Goal: Task Accomplishment & Management: Manage account settings

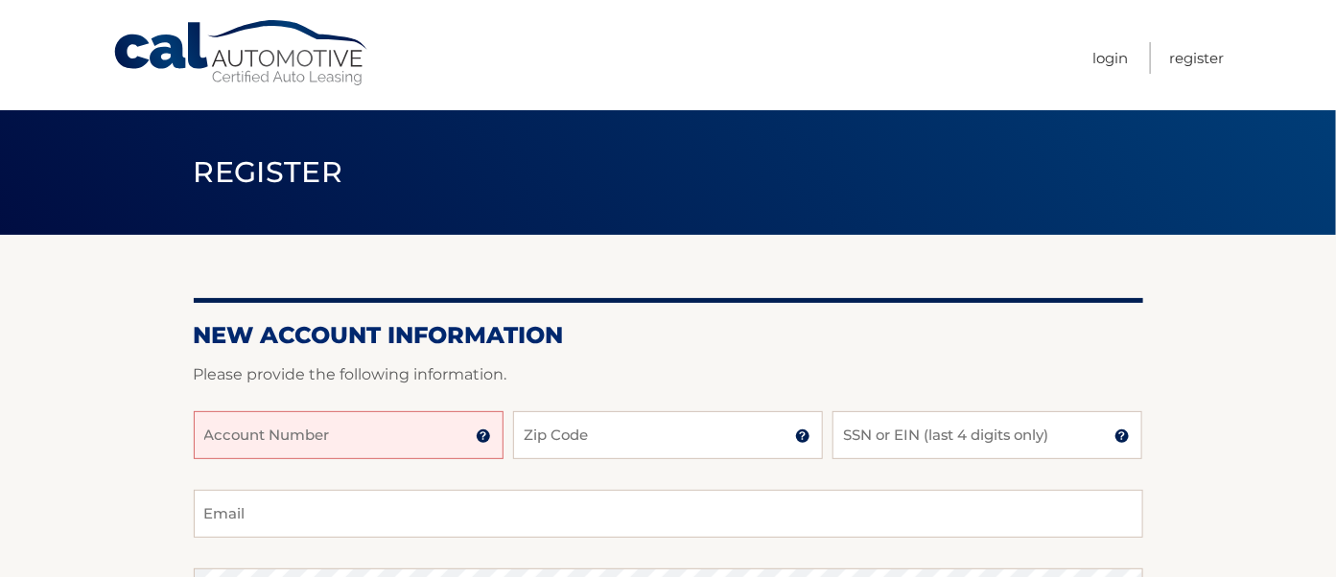
click at [437, 428] on input "Account Number" at bounding box center [349, 435] width 310 height 48
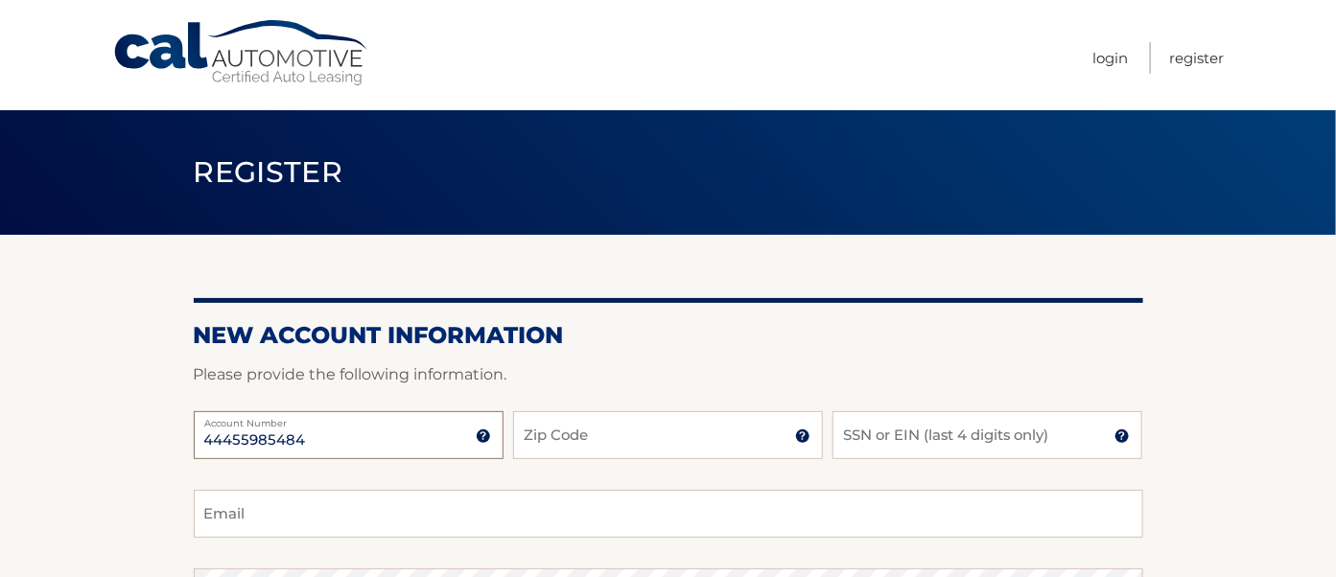
type input "44455985484"
click at [642, 430] on input "Zip Code" at bounding box center [668, 435] width 310 height 48
type input "10580"
type input "[EMAIL_ADDRESS][DOMAIN_NAME]"
click at [855, 433] on input "SSN or EIN (last 4 digits only)" at bounding box center [987, 435] width 310 height 48
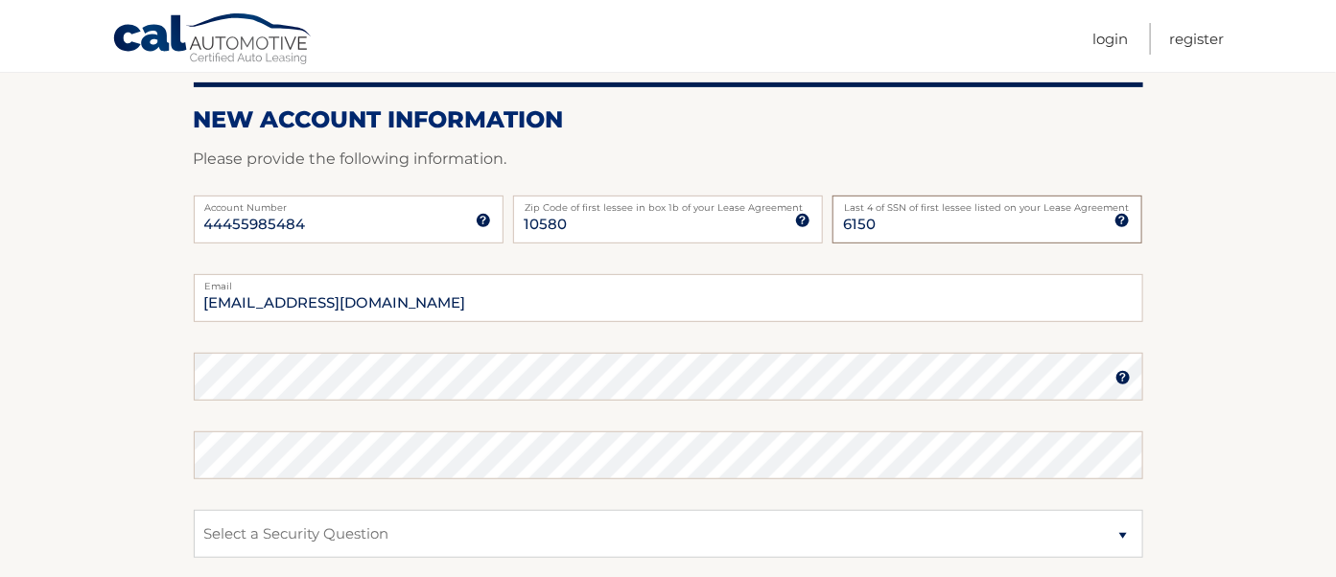
scroll to position [227, 0]
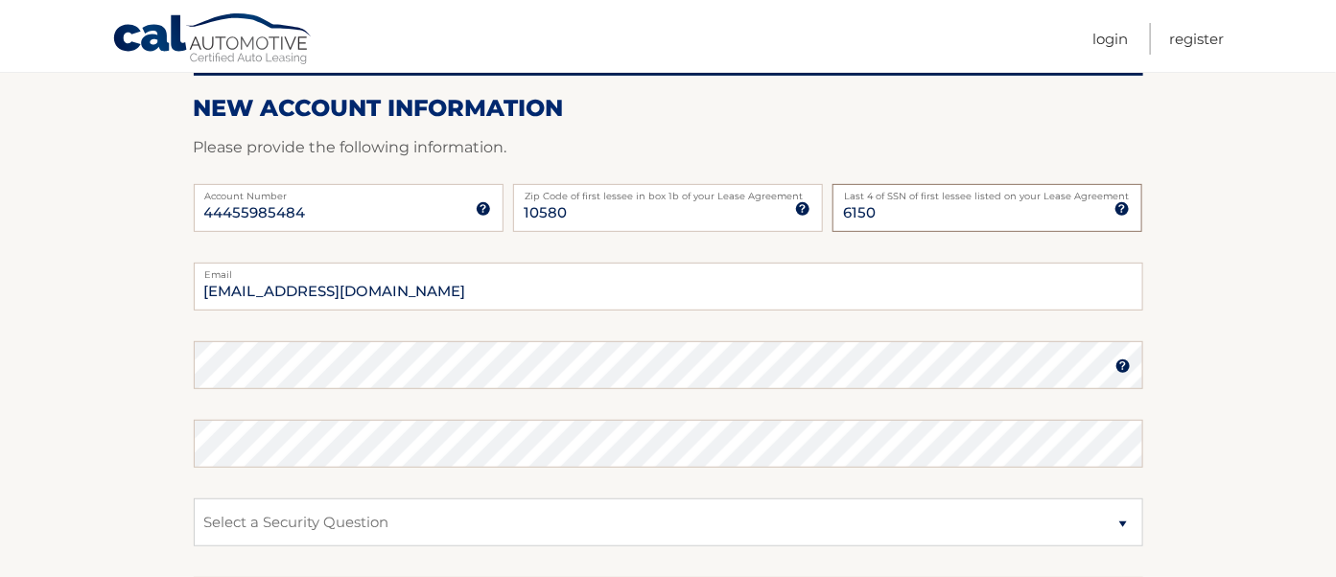
type input "6150"
click at [426, 514] on select "Select a Security Question What was the name of your elementary school? What is…" at bounding box center [668, 523] width 949 height 48
click at [1125, 523] on select "Select a Security Question What was the name of your elementary school? What is…" at bounding box center [668, 523] width 949 height 48
select select "2"
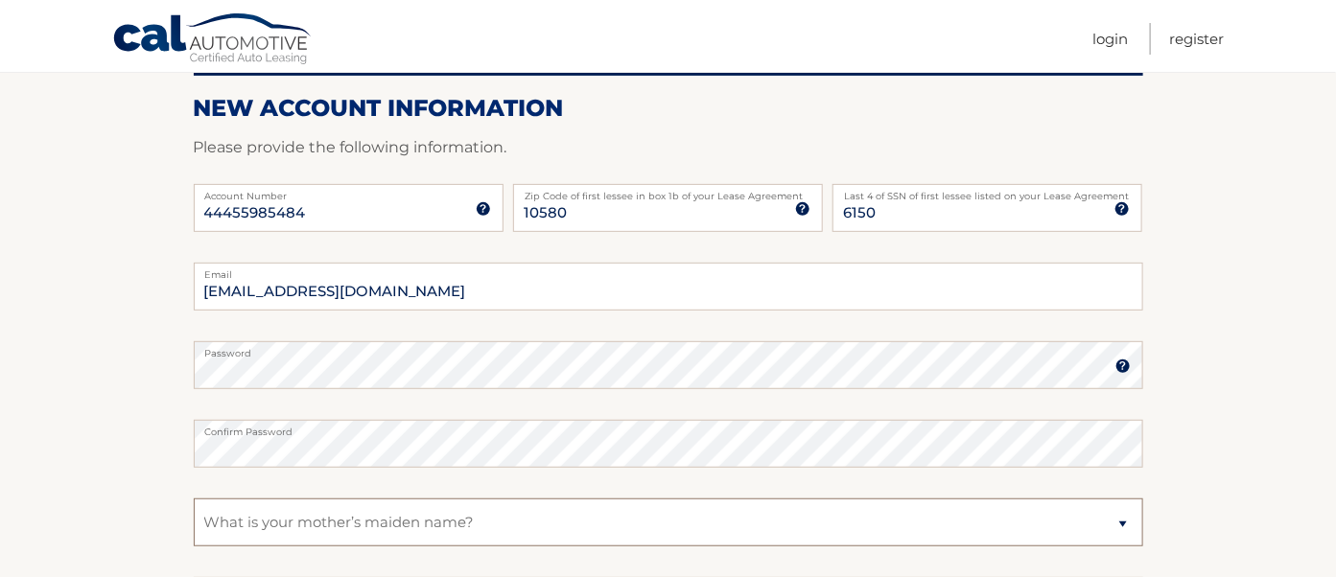
click at [194, 499] on select "Select a Security Question What was the name of your elementary school? What is…" at bounding box center [668, 523] width 949 height 48
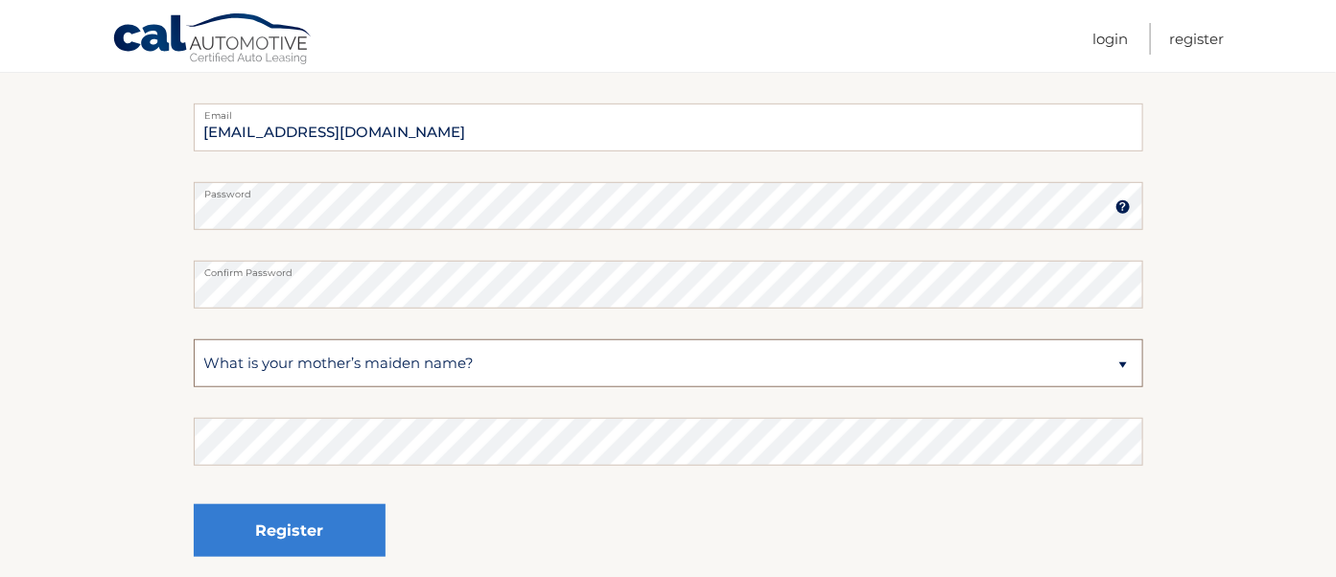
scroll to position [422, 0]
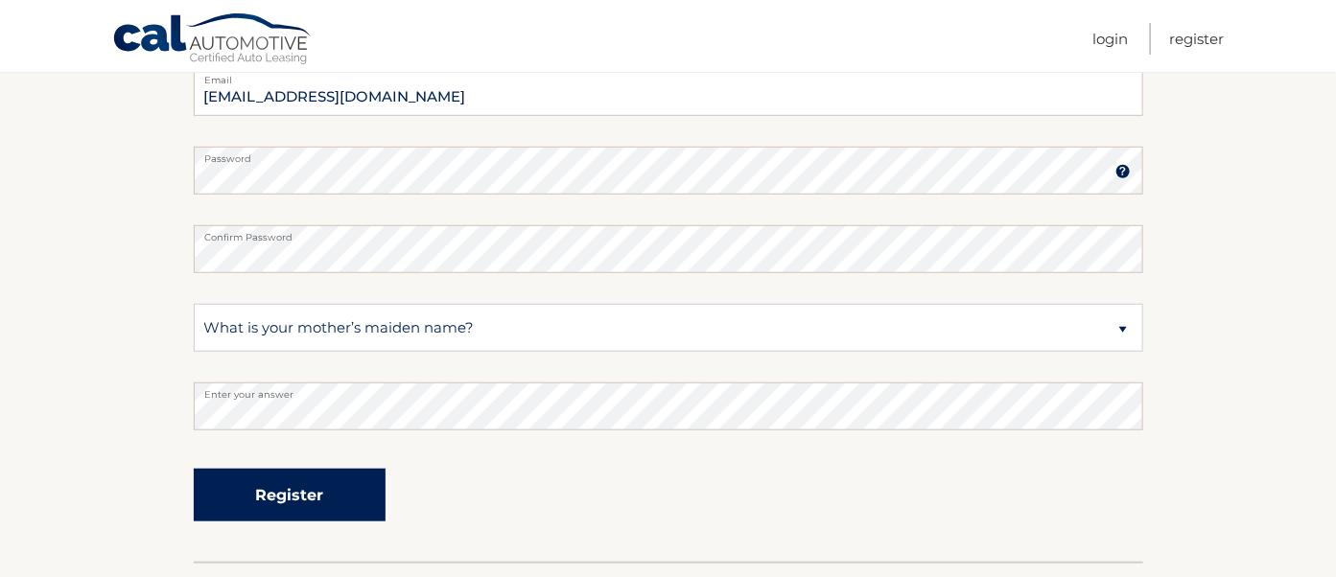
click at [293, 484] on button "Register" at bounding box center [290, 495] width 192 height 53
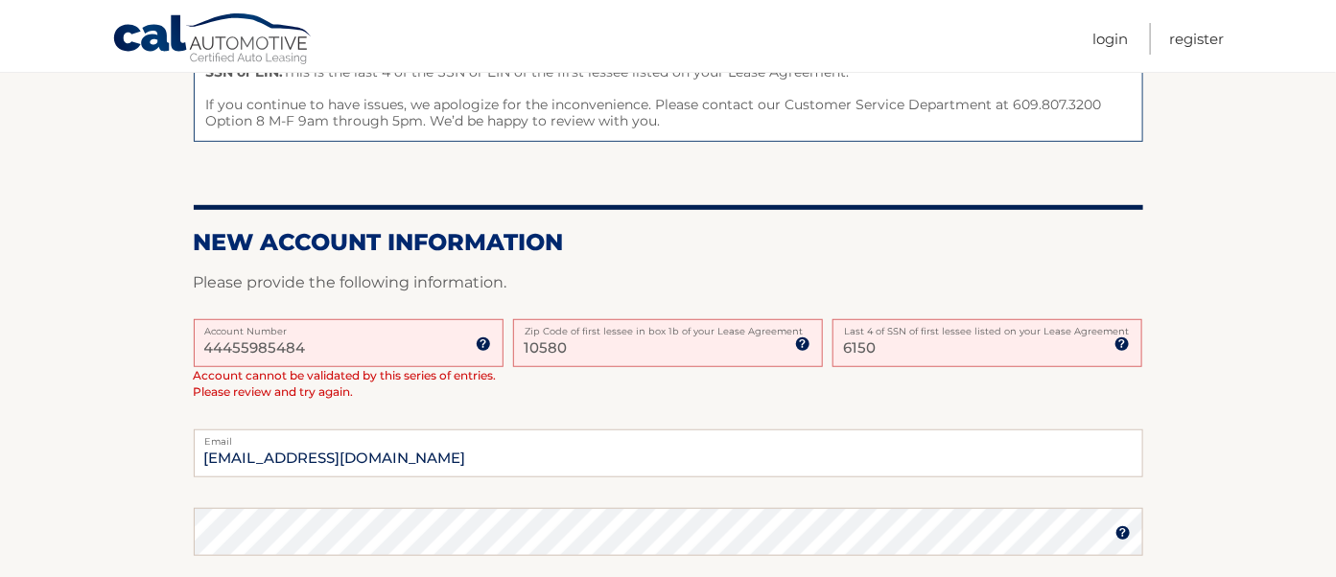
scroll to position [327, 0]
click at [910, 352] on input "6150" at bounding box center [987, 342] width 310 height 48
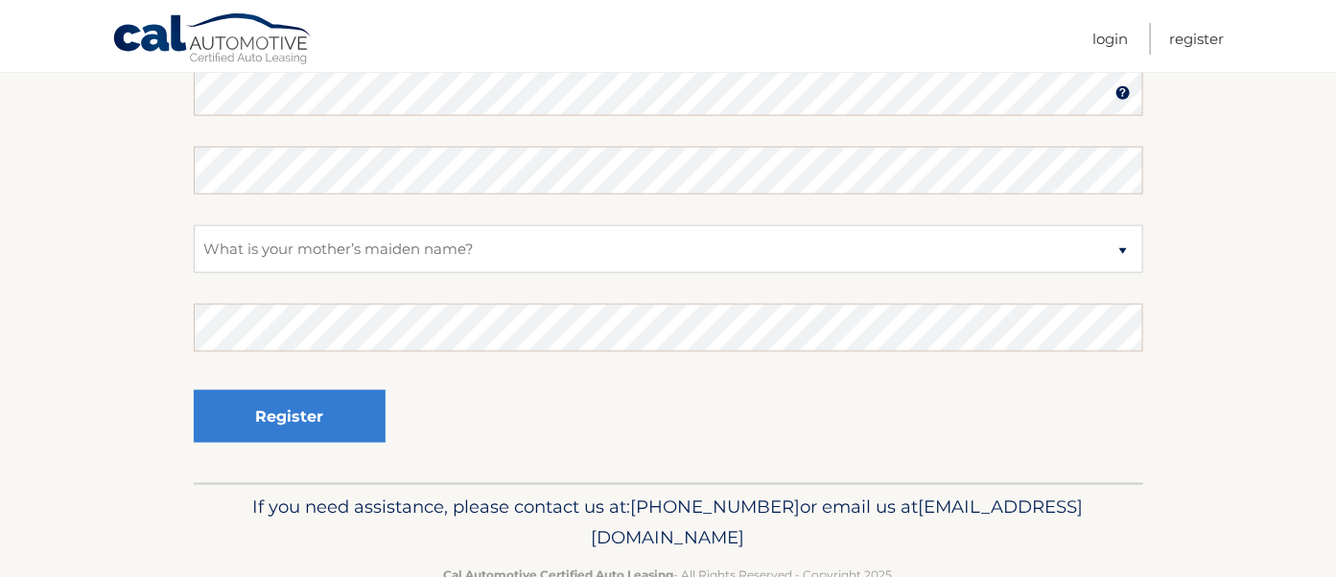
scroll to position [799, 0]
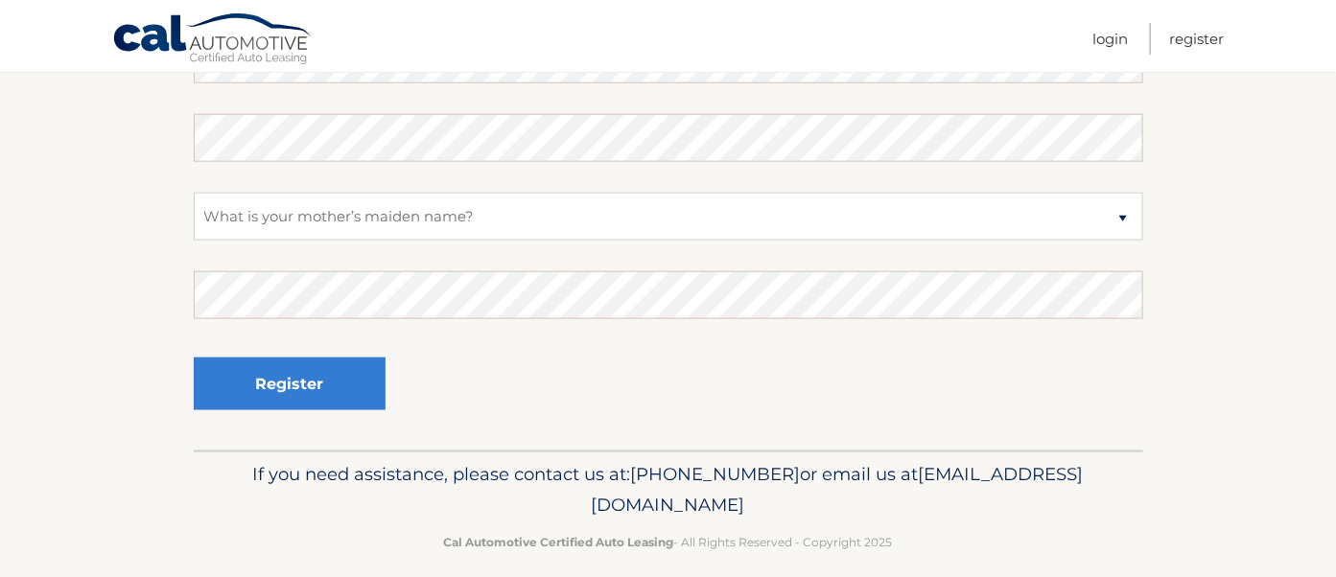
type input "6135"
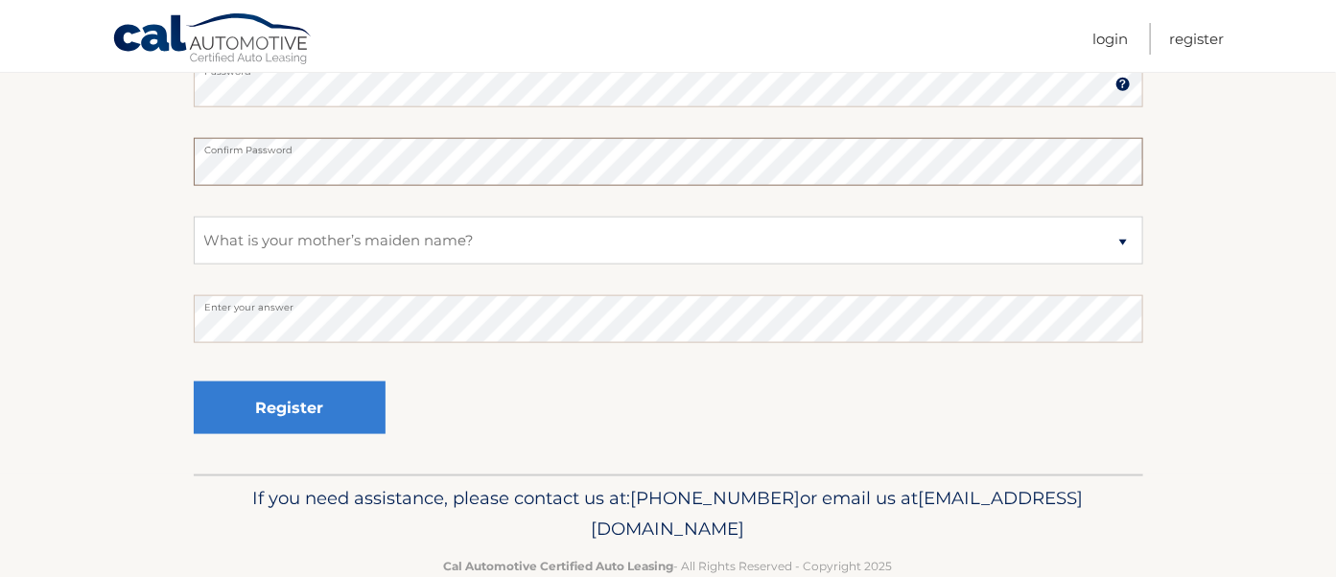
scroll to position [814, 0]
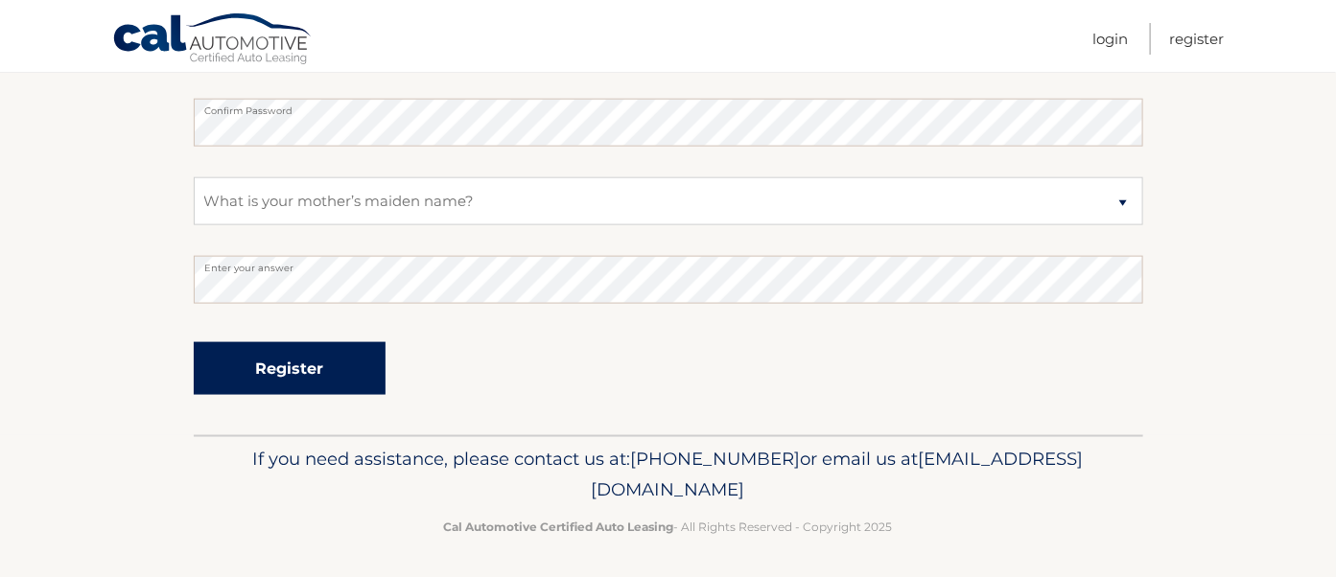
click at [319, 368] on button "Register" at bounding box center [290, 368] width 192 height 53
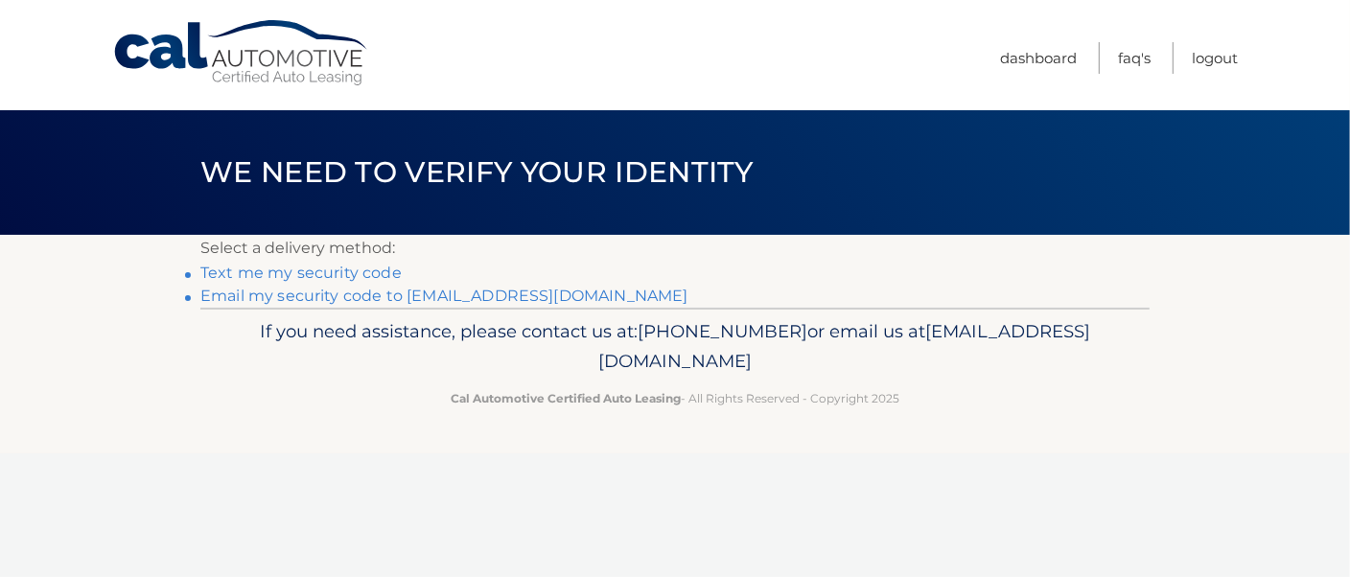
click at [337, 272] on link "Text me my security code" at bounding box center [300, 273] width 201 height 18
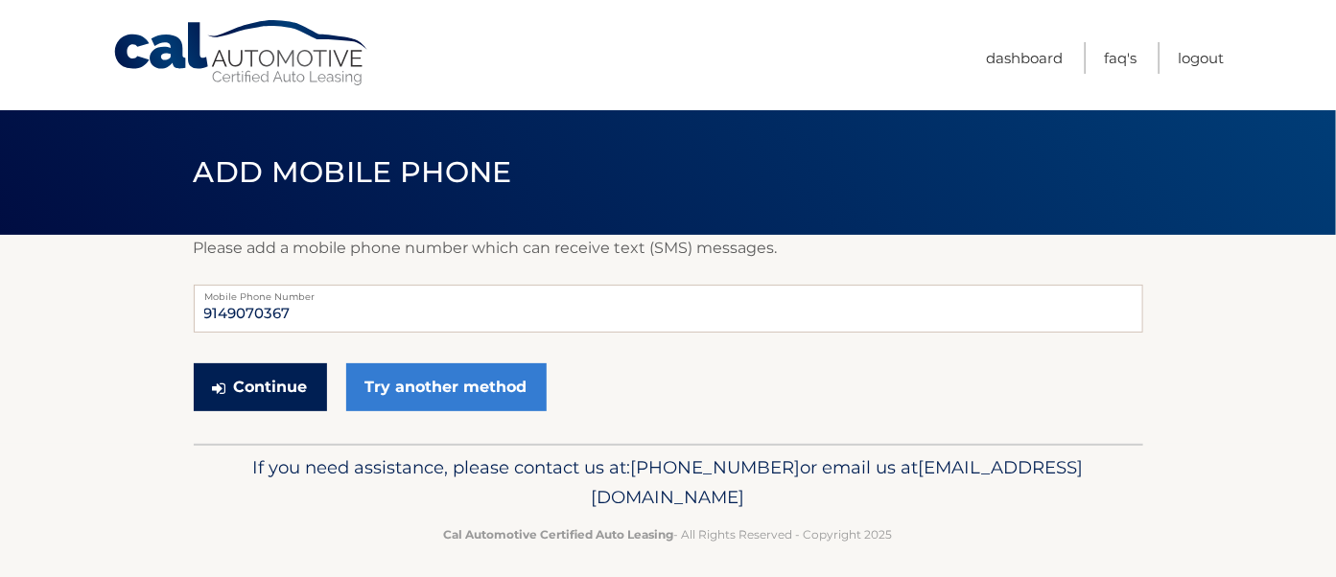
click at [266, 385] on button "Continue" at bounding box center [260, 387] width 133 height 48
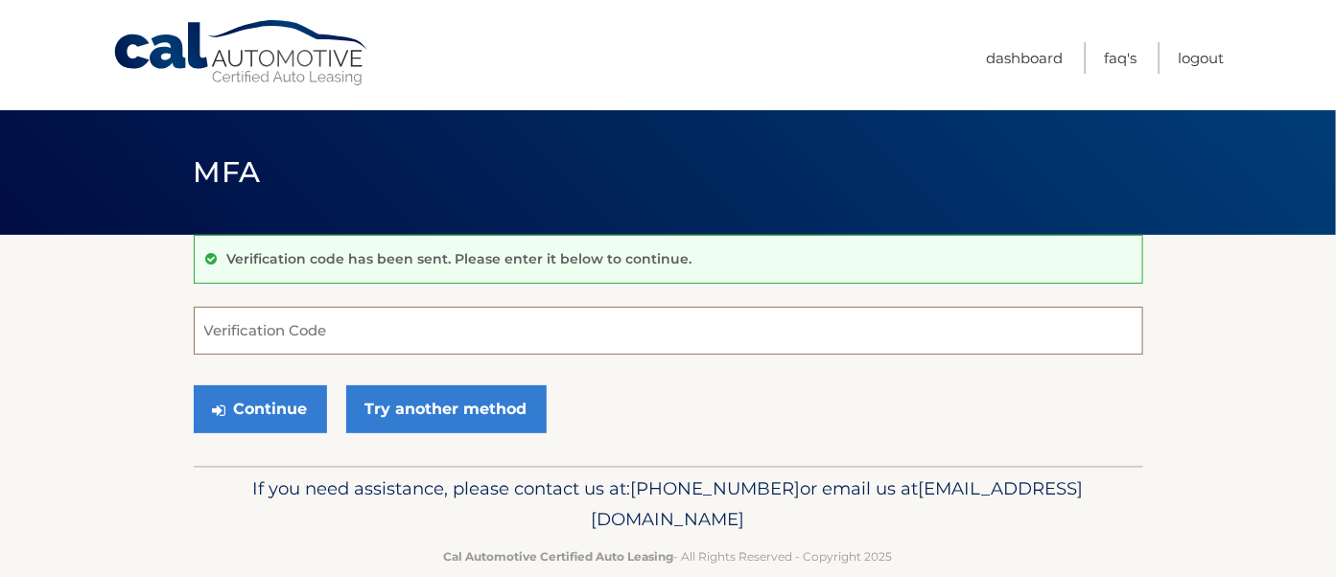
click at [385, 322] on input "Verification Code" at bounding box center [668, 331] width 949 height 48
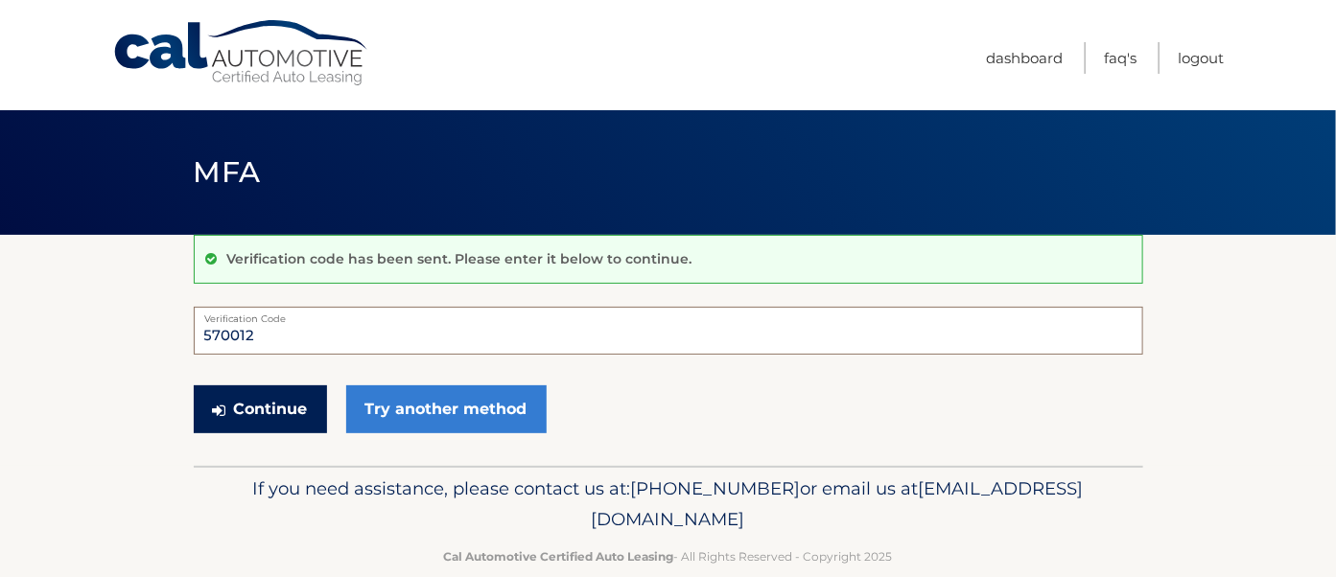
type input "570012"
click at [256, 397] on button "Continue" at bounding box center [260, 409] width 133 height 48
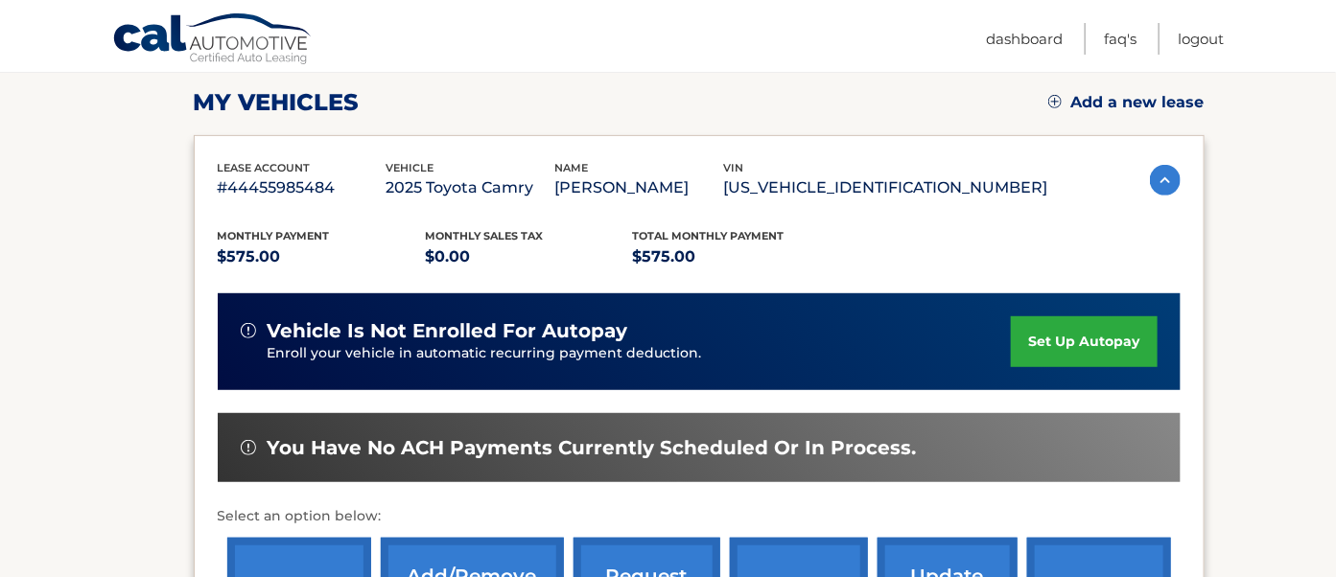
scroll to position [260, 0]
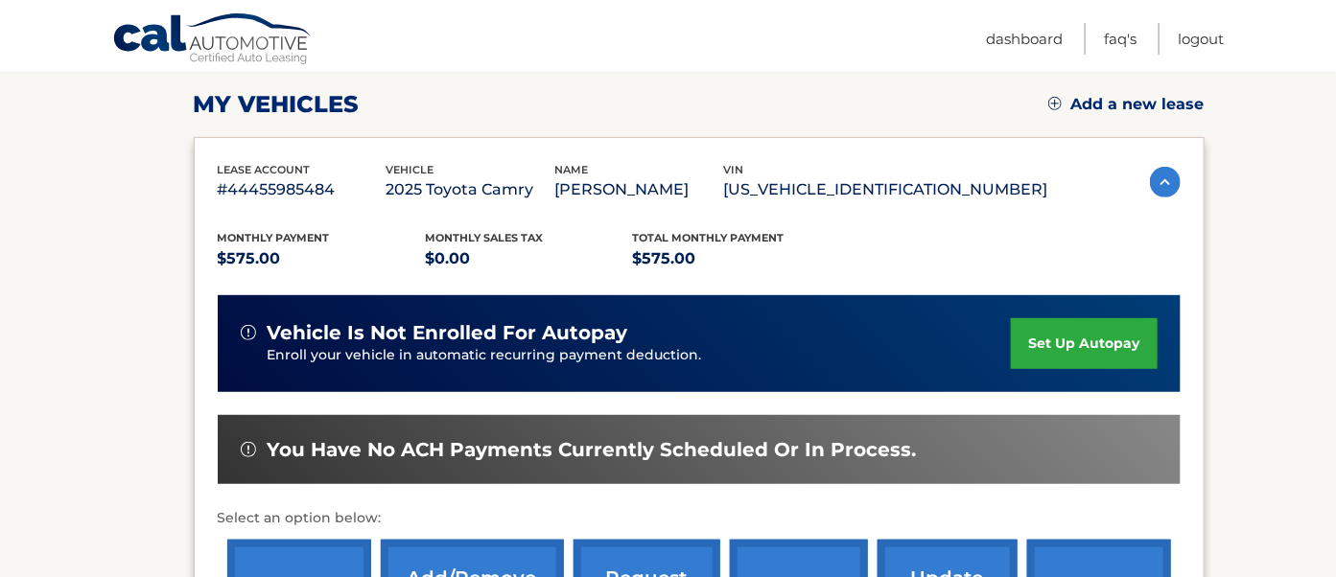
click at [1074, 336] on link "set up autopay" at bounding box center [1084, 343] width 146 height 51
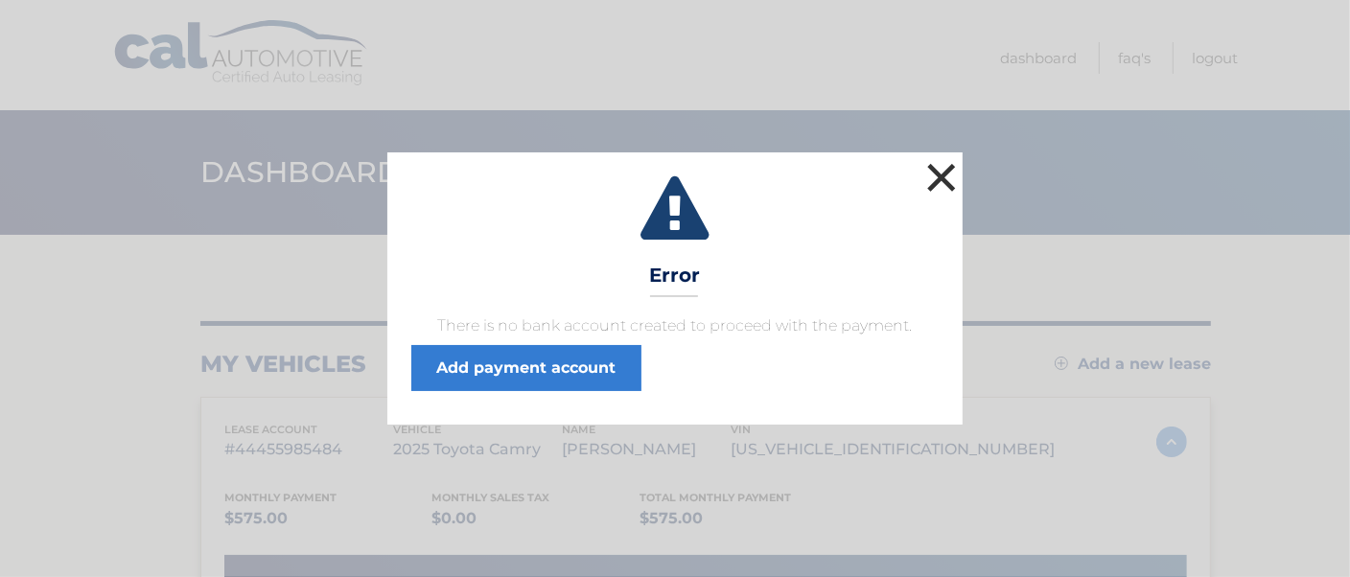
click at [941, 175] on button "×" at bounding box center [942, 177] width 38 height 38
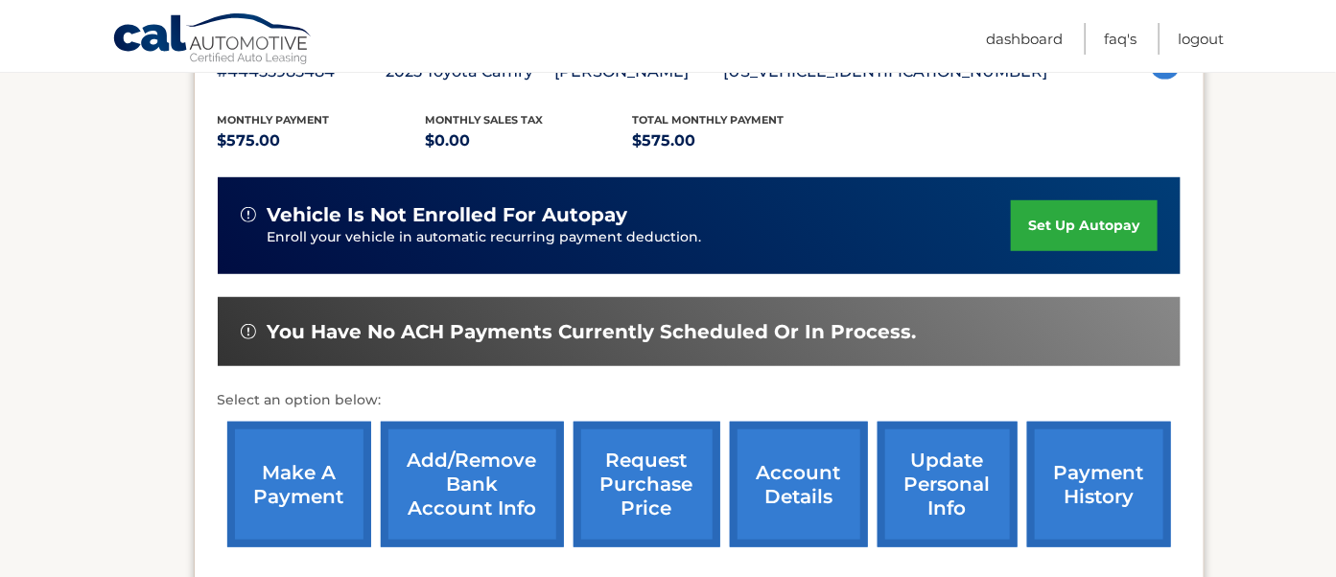
scroll to position [384, 0]
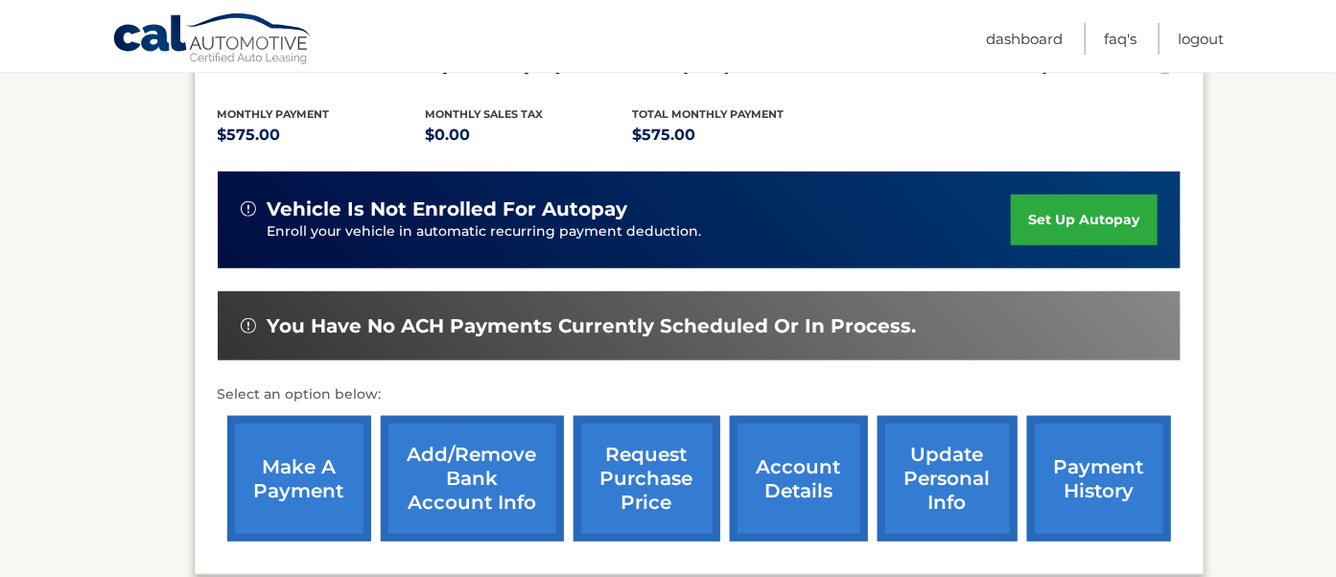
click at [1063, 214] on link "set up autopay" at bounding box center [1084, 220] width 146 height 51
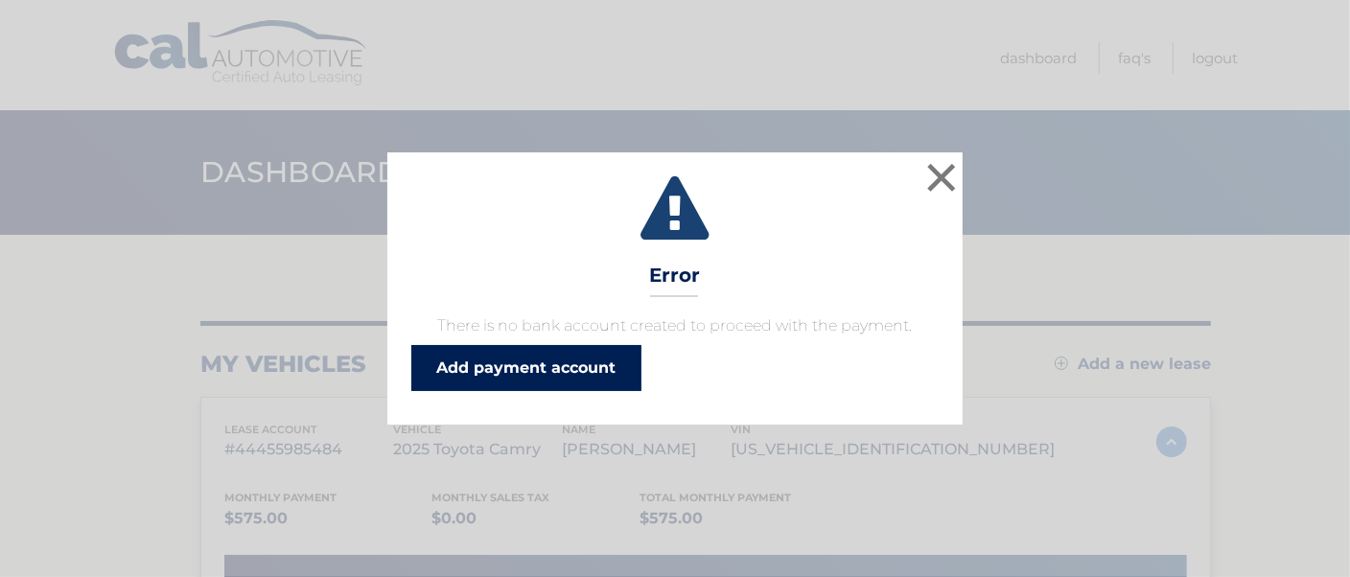
click at [520, 359] on link "Add payment account" at bounding box center [526, 368] width 230 height 46
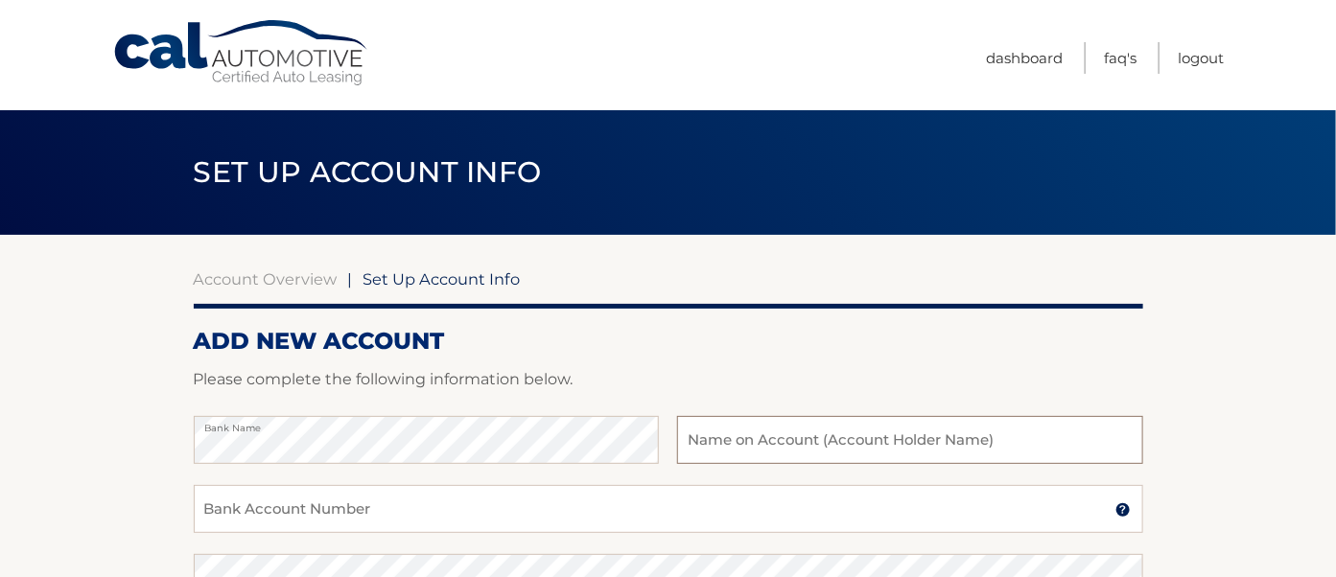
click at [704, 441] on input "text" at bounding box center [909, 440] width 465 height 48
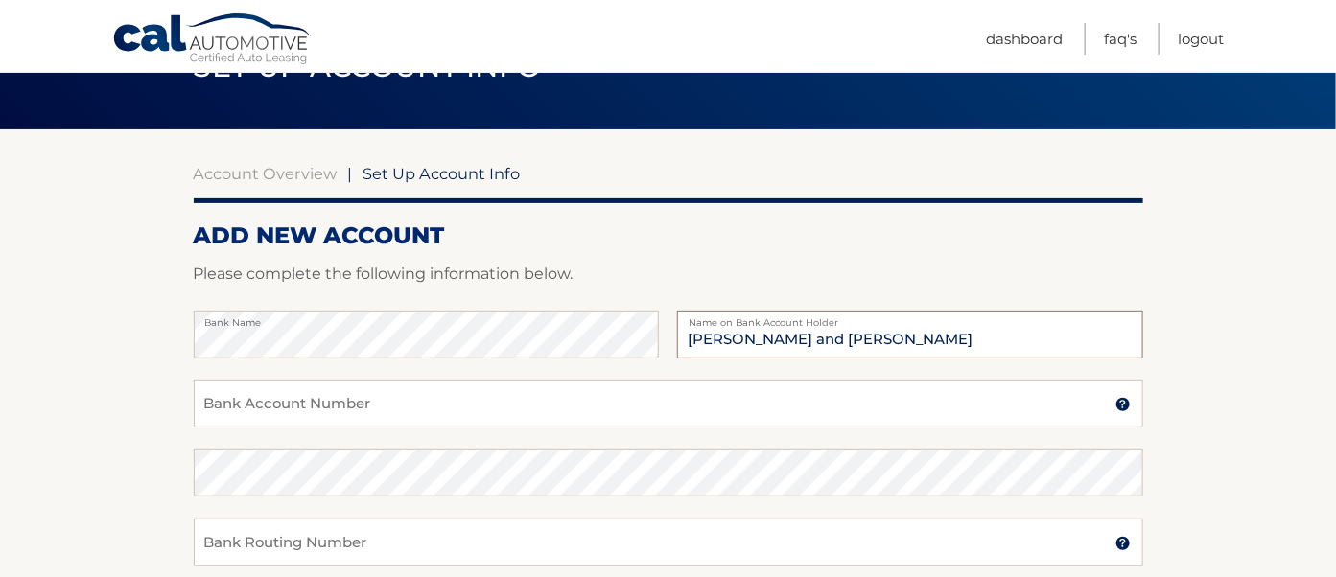
scroll to position [169, 0]
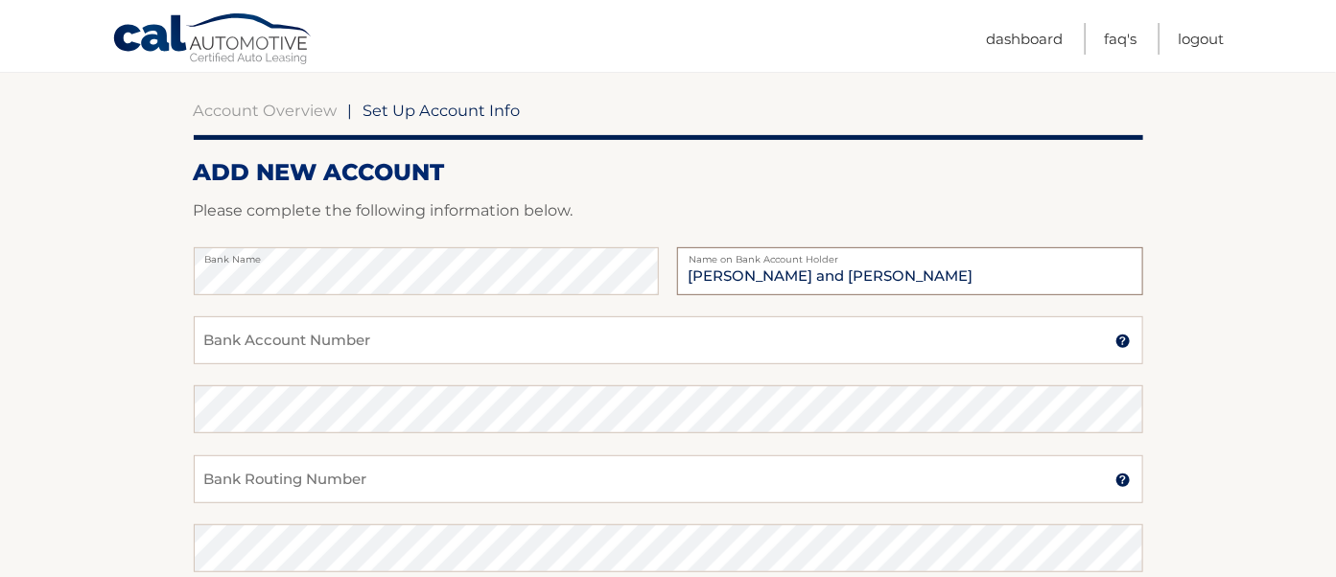
type input "[PERSON_NAME] and [PERSON_NAME]"
click at [509, 353] on input "Bank Account Number" at bounding box center [668, 340] width 949 height 48
type input "4381513755"
click at [358, 473] on input "Bank Routing Number" at bounding box center [668, 480] width 949 height 48
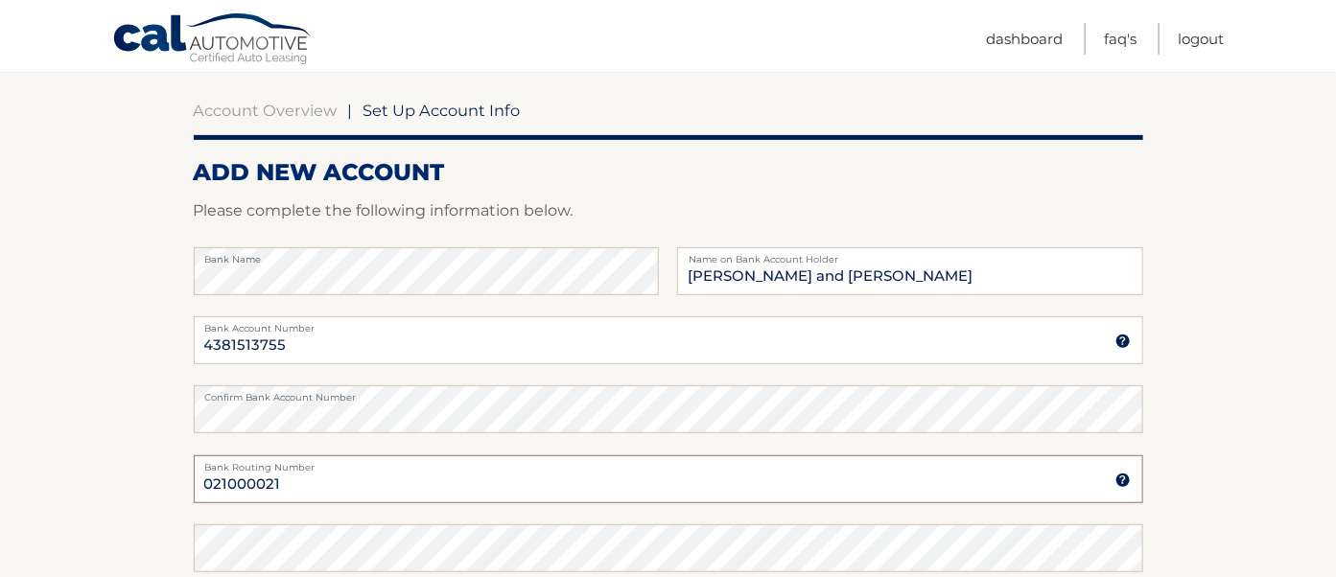
type input "021000021"
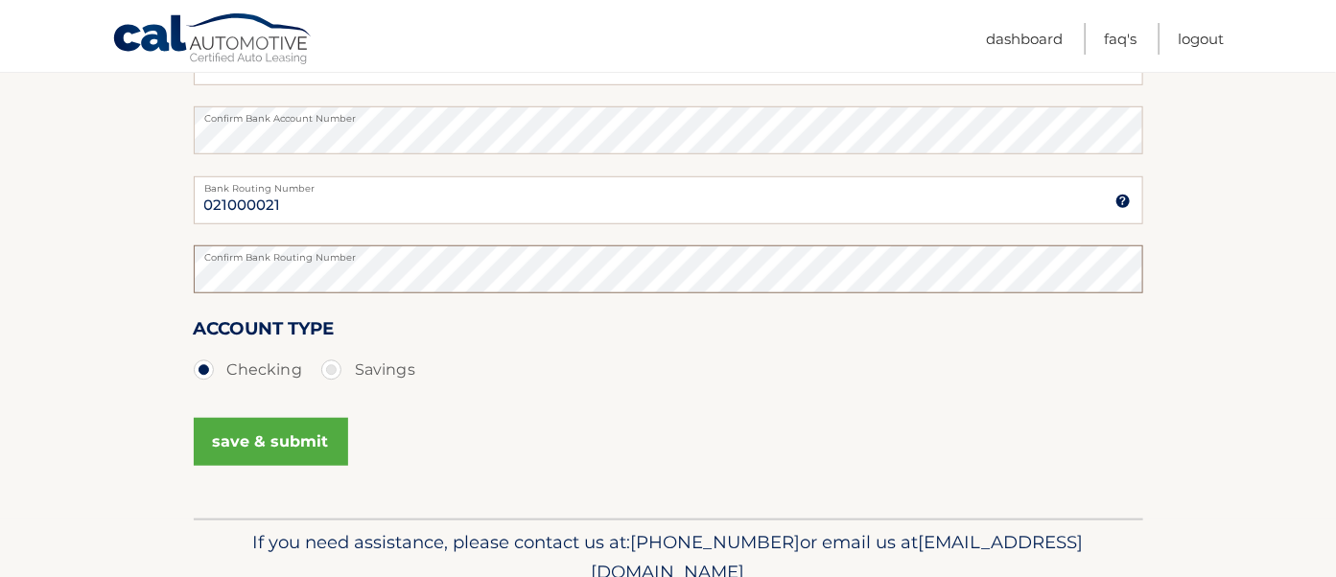
scroll to position [446, 0]
click at [257, 445] on button "save & submit" at bounding box center [271, 444] width 154 height 48
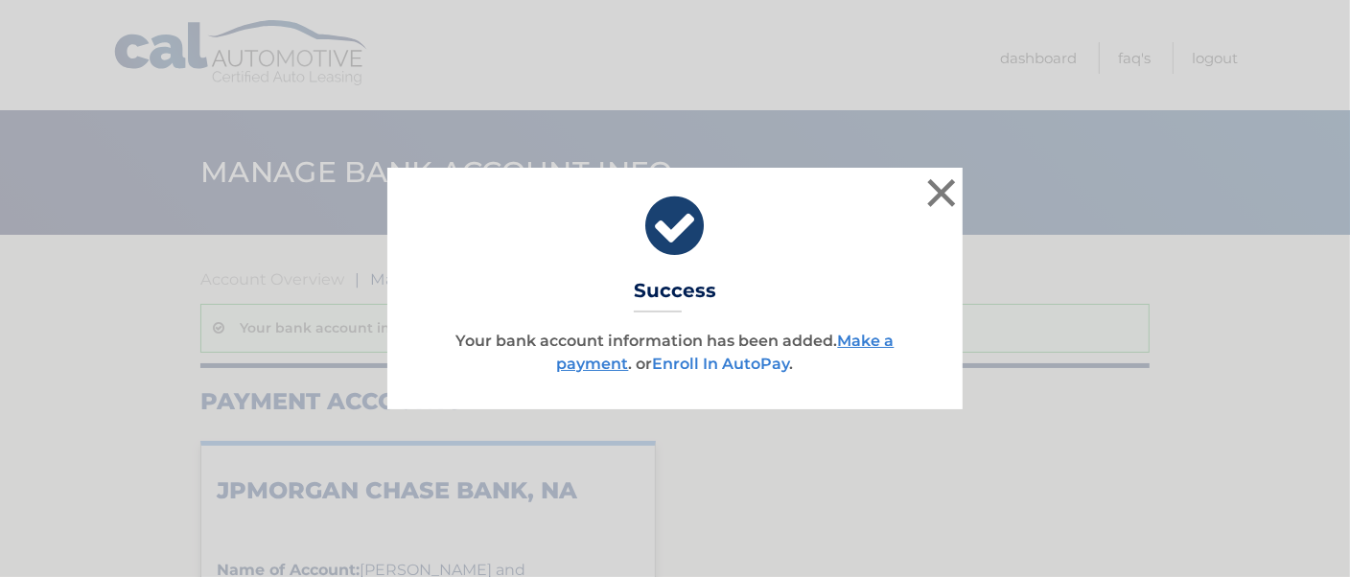
click at [741, 361] on link "Enroll In AutoPay" at bounding box center [721, 364] width 137 height 18
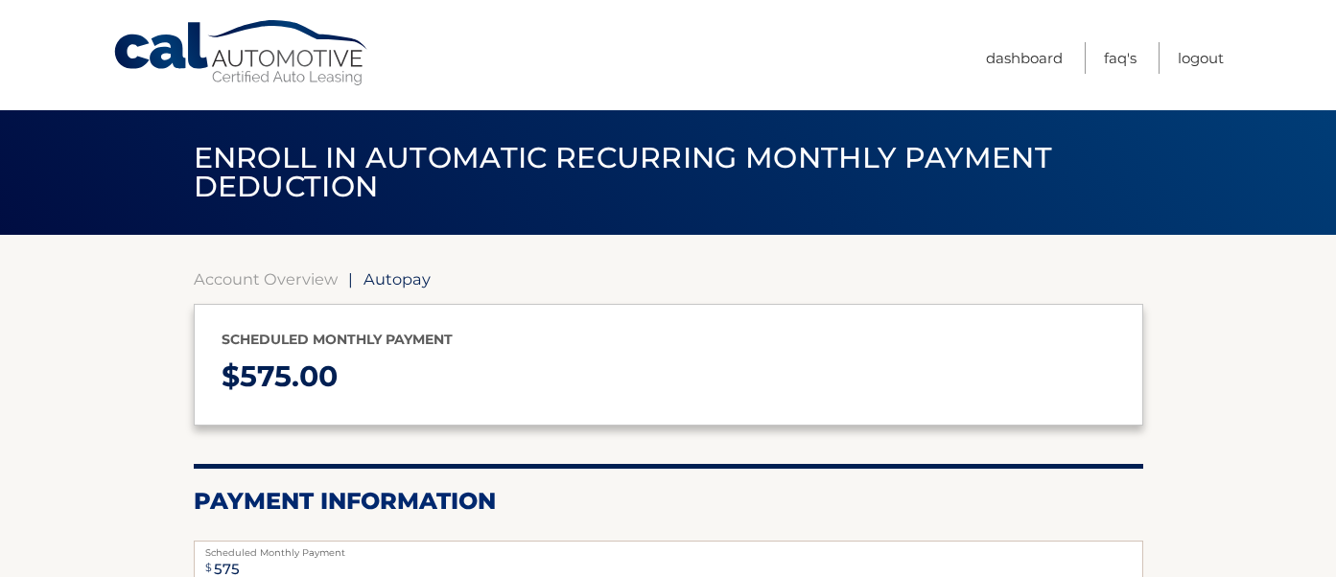
select select "MDk1MDVmNjctZjI2Zi00MzQ3LWE0NDItZDM5MzNkNGU2YjRh"
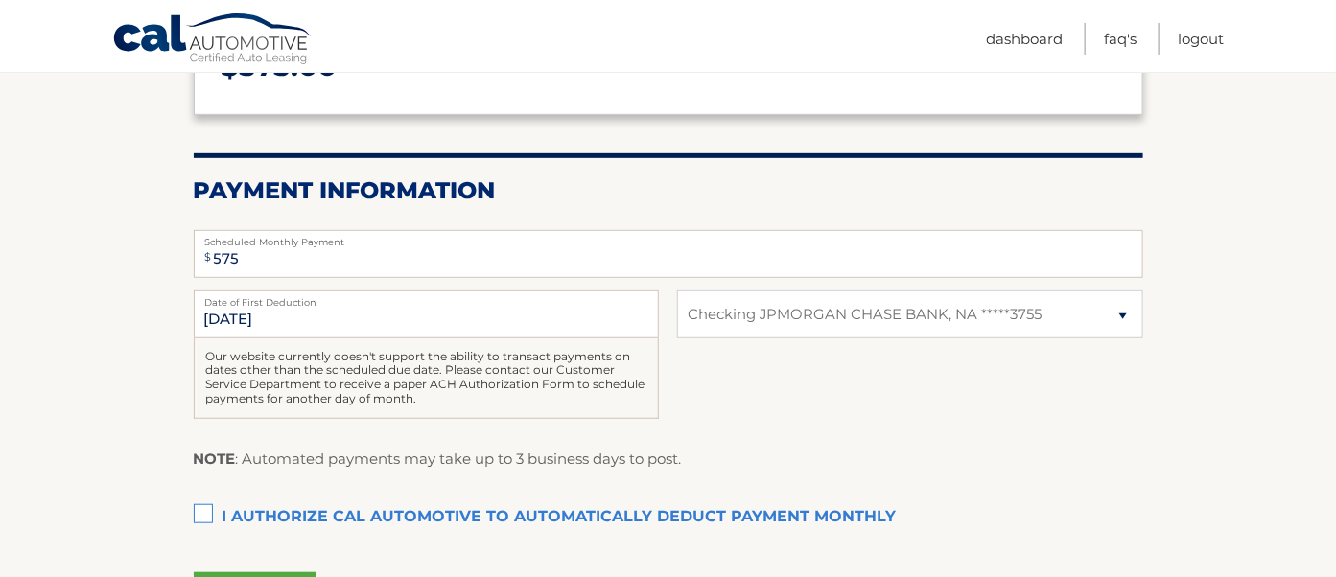
scroll to position [320, 0]
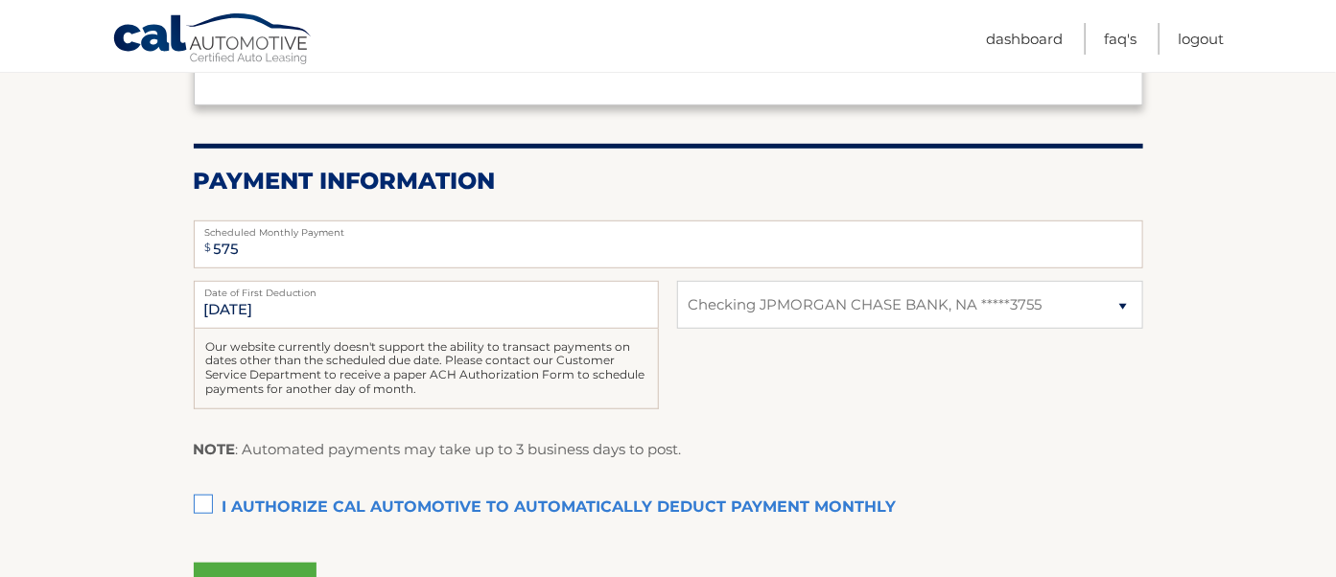
click at [198, 501] on label "I authorize cal automotive to automatically deduct payment monthly This checkbo…" at bounding box center [668, 508] width 949 height 38
click at [0, 0] on input "I authorize cal automotive to automatically deduct payment monthly This checkbo…" at bounding box center [0, 0] width 0 height 0
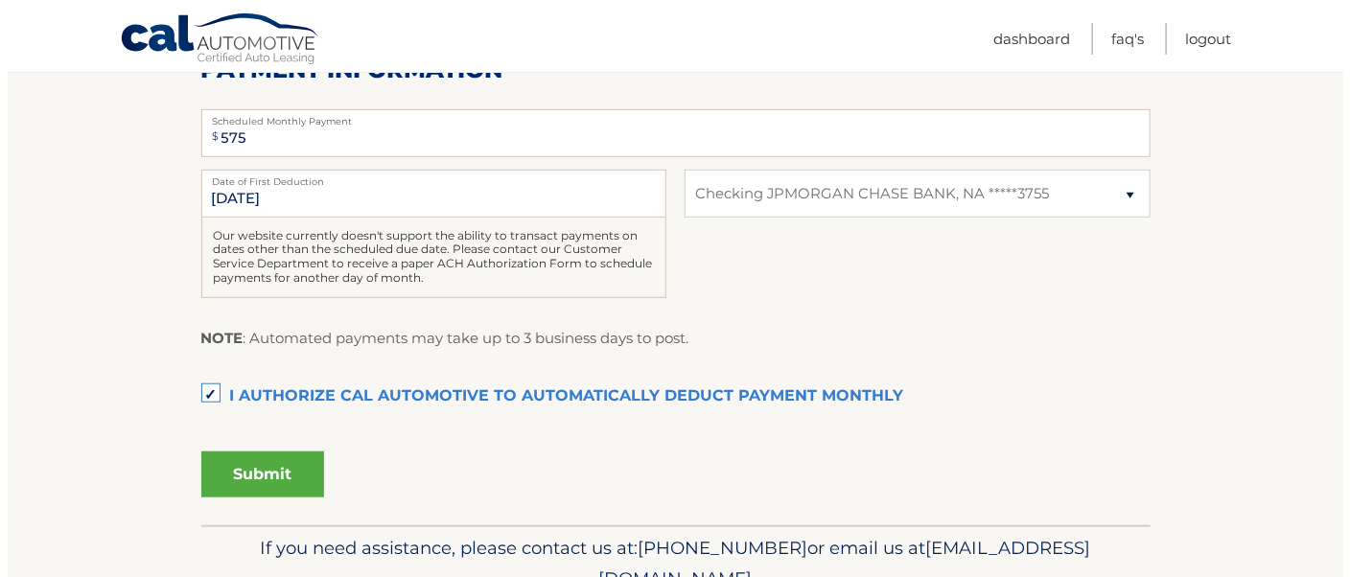
scroll to position [522, 0]
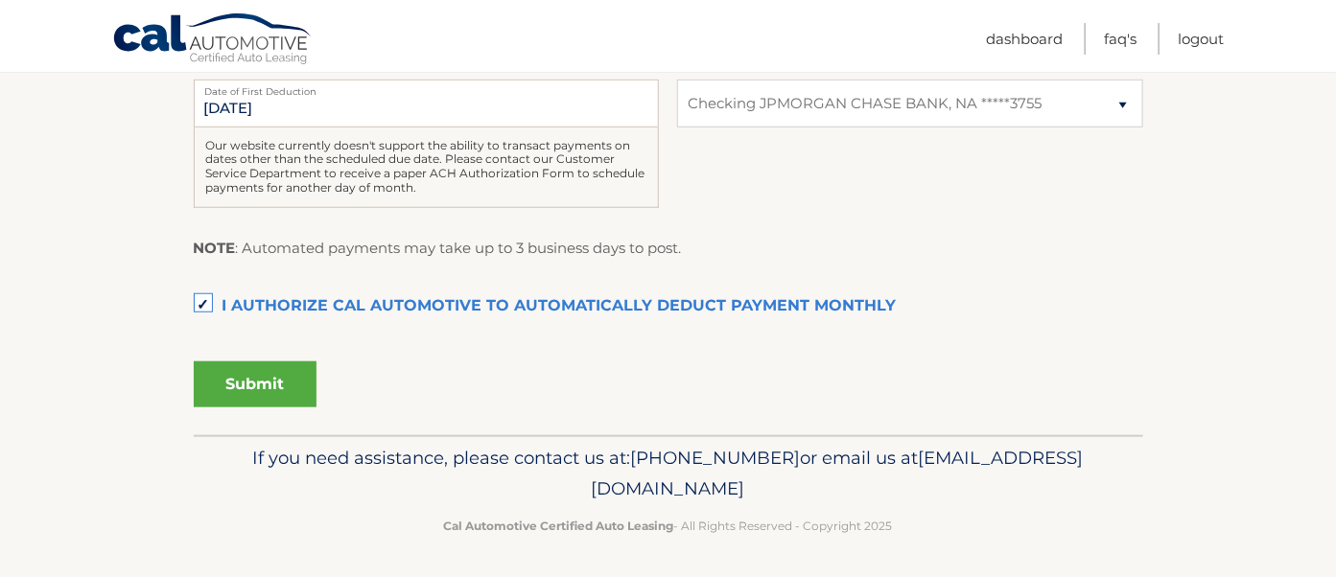
click at [260, 379] on button "Submit" at bounding box center [255, 385] width 123 height 46
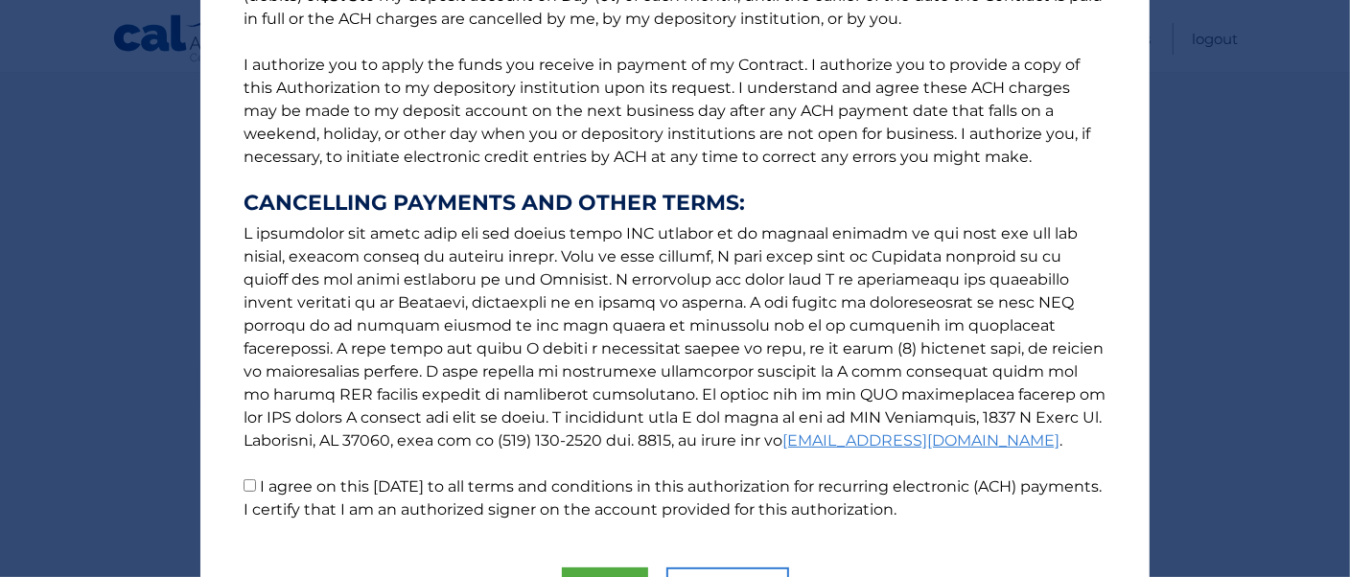
scroll to position [327, 0]
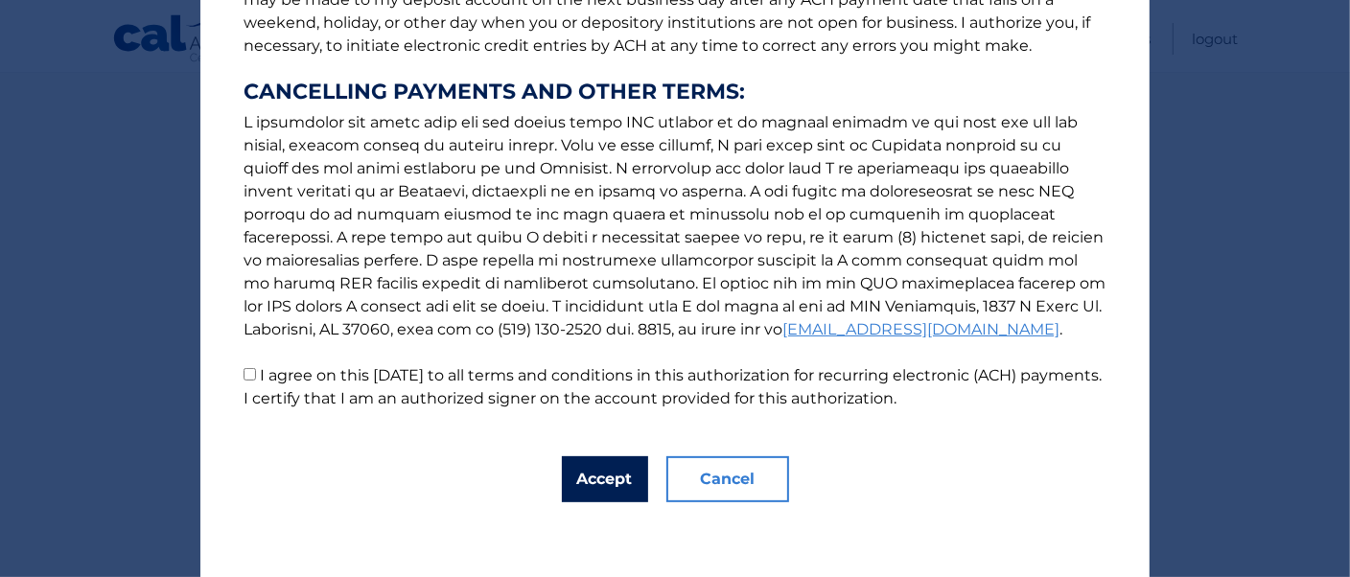
click at [604, 472] on button "Accept" at bounding box center [605, 479] width 86 height 46
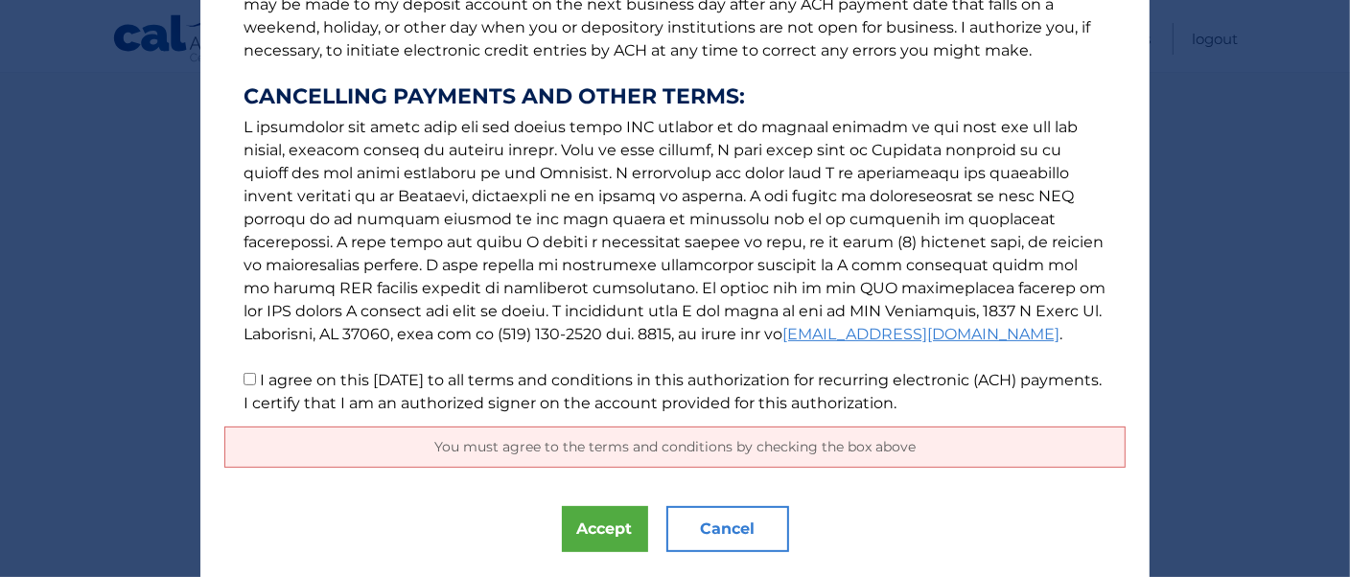
scroll to position [329, 0]
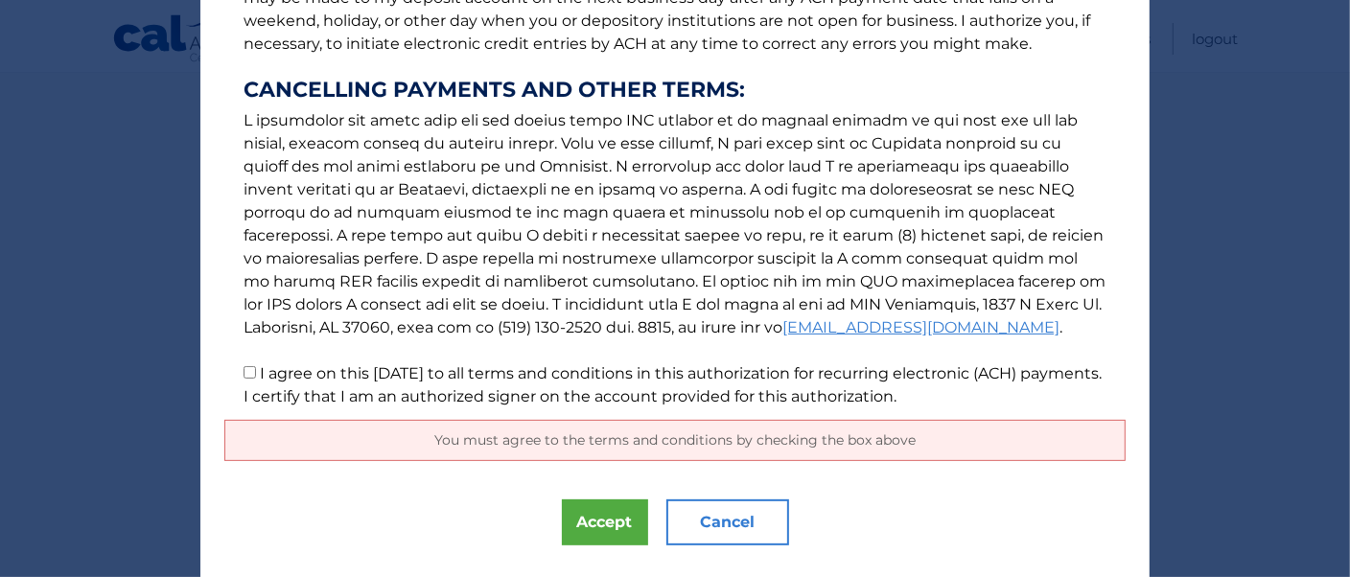
click at [244, 370] on input "I agree on this [DATE] to all terms and conditions in this authorization for re…" at bounding box center [250, 372] width 12 height 12
checkbox input "true"
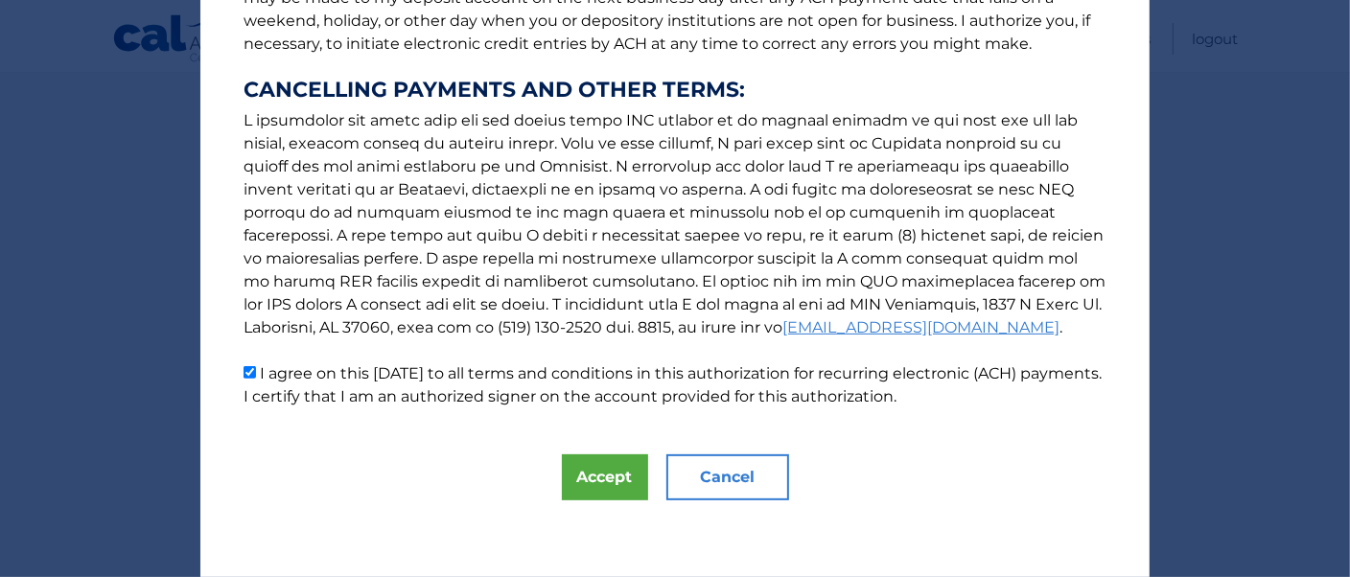
scroll to position [327, 0]
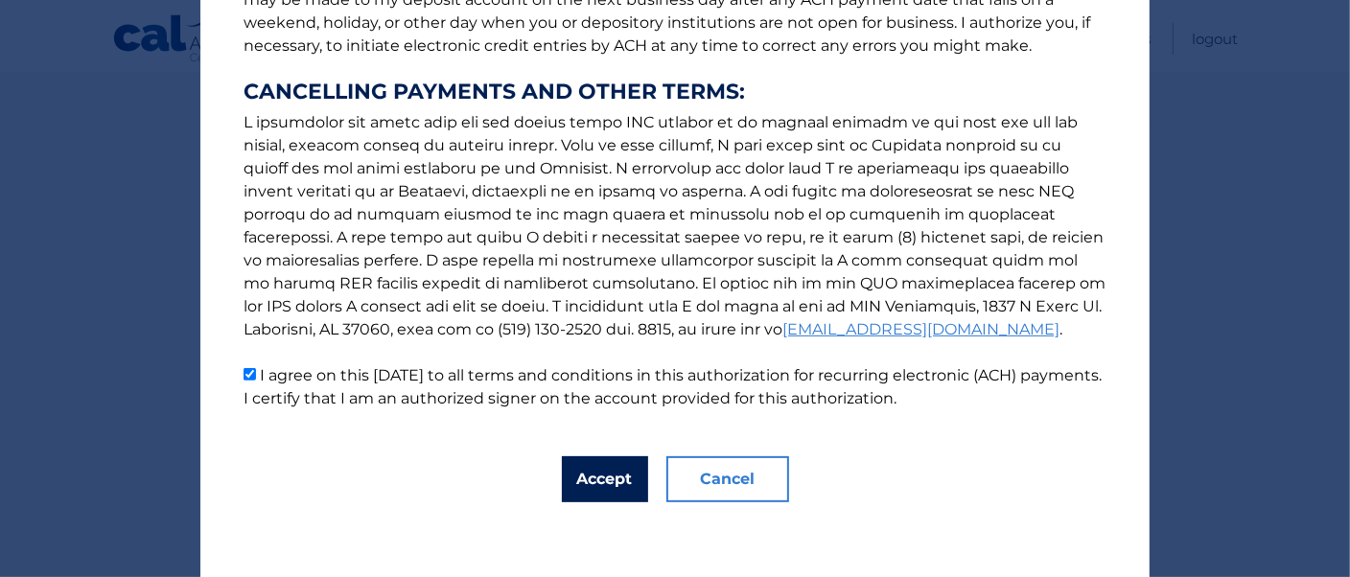
click at [586, 477] on button "Accept" at bounding box center [605, 479] width 86 height 46
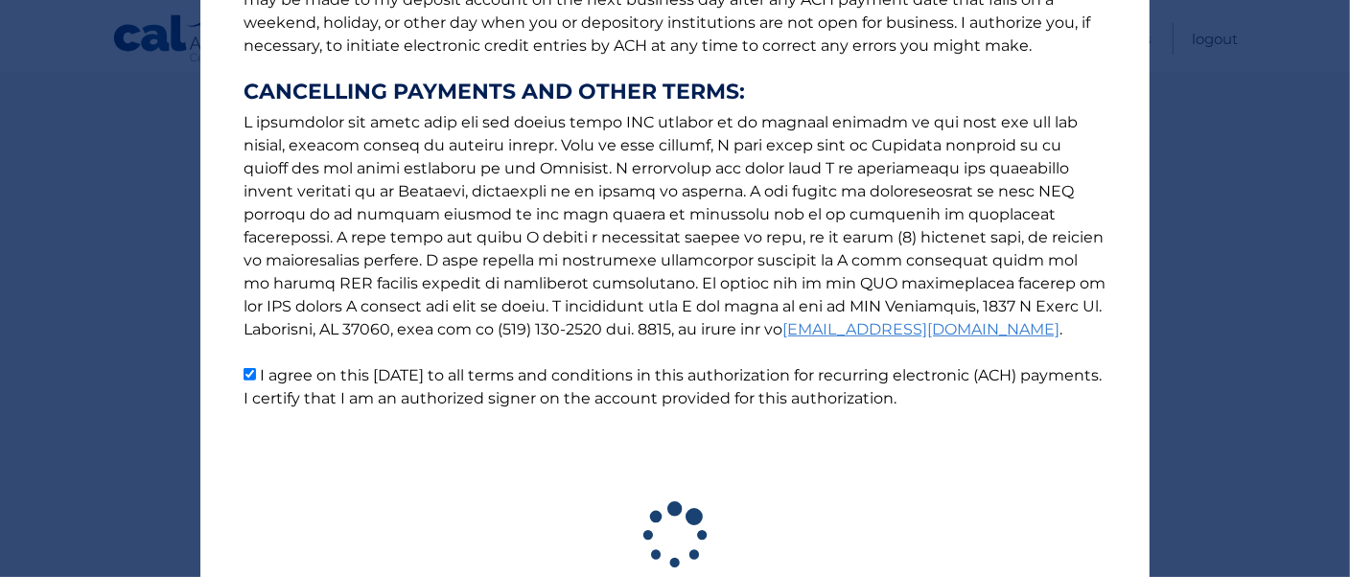
scroll to position [469, 0]
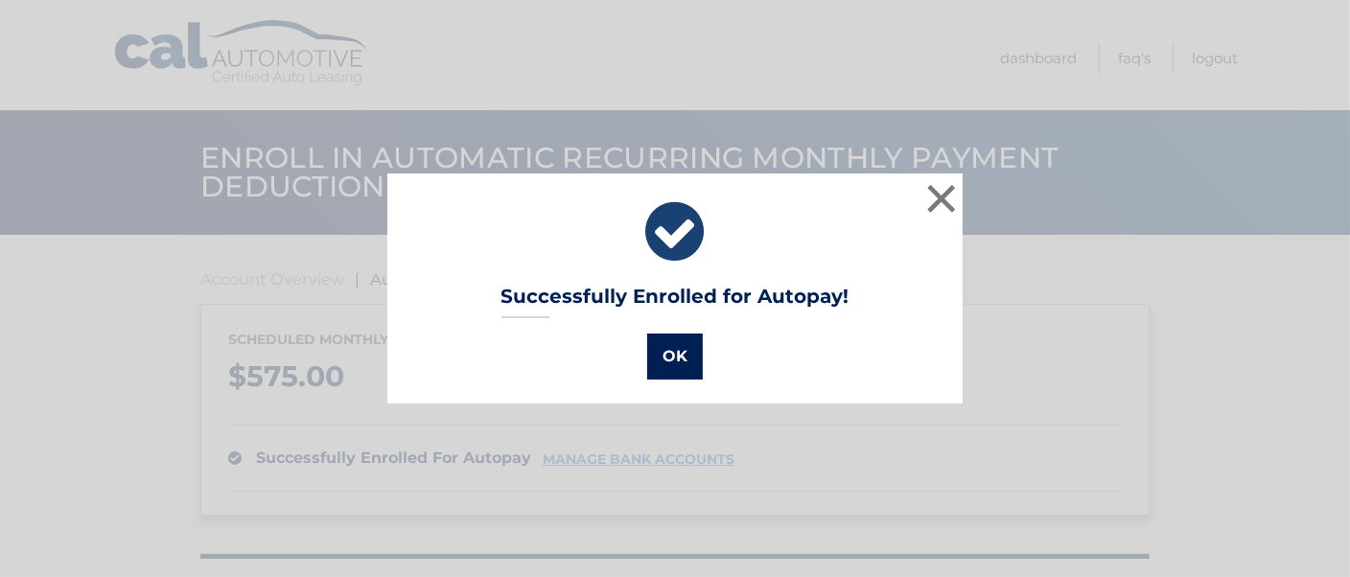
click at [663, 352] on button "OK" at bounding box center [675, 357] width 56 height 46
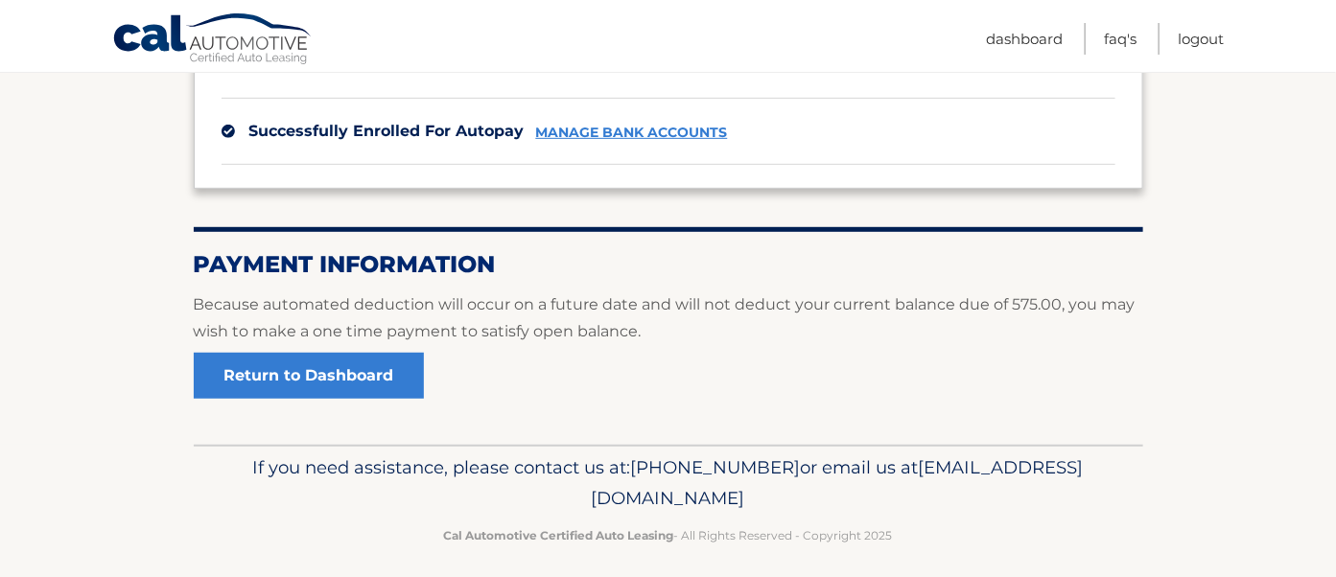
scroll to position [338, 0]
